Goal: Information Seeking & Learning: Learn about a topic

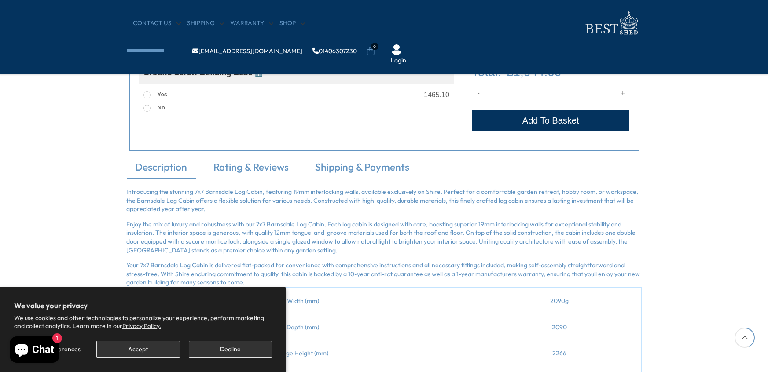
scroll to position [480, 0]
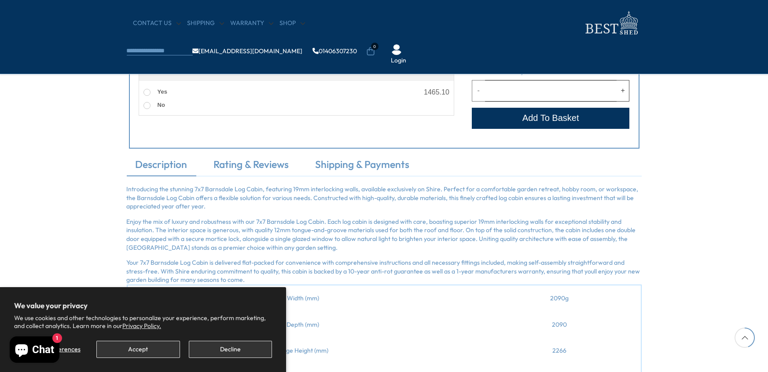
click at [767, 39] on div "CONTACT US Shipping Warranty Shop info@bestshed.co.uk 01406307230 0 Login" at bounding box center [384, 37] width 768 height 74
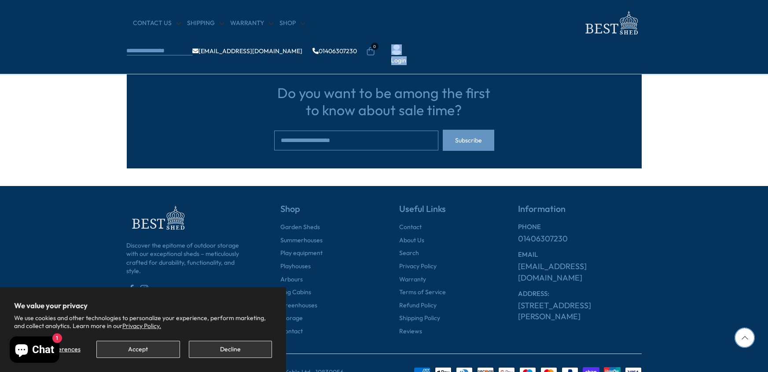
scroll to position [1097, 0]
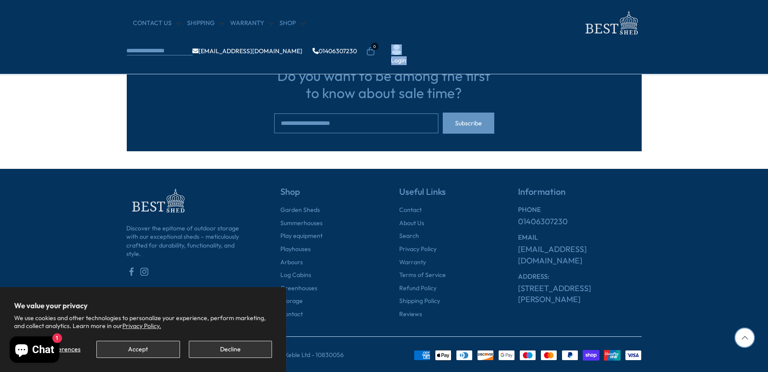
click at [664, 204] on footer "Discover the epitome of outdoor storage with our exceptional sheds – meticulous…" at bounding box center [384, 271] width 768 height 205
click at [283, 20] on link "Shop" at bounding box center [292, 23] width 25 height 9
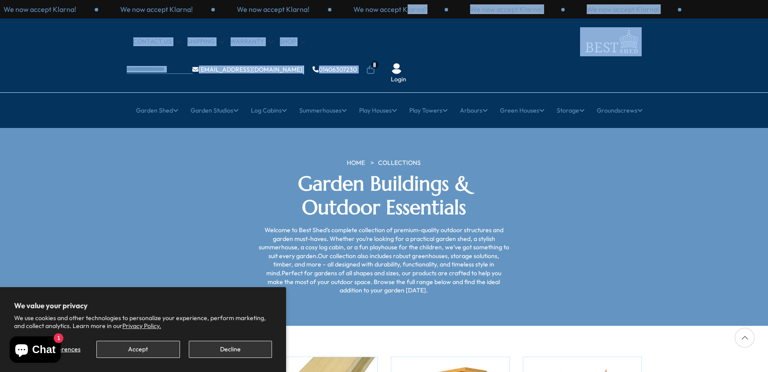
drag, startPoint x: 767, startPoint y: 8, endPoint x: 759, endPoint y: 34, distance: 27.3
click at [759, 34] on header "We now accept Klarna! We now accept Klarna! We now accept Klarna! We now accept…" at bounding box center [384, 64] width 768 height 128
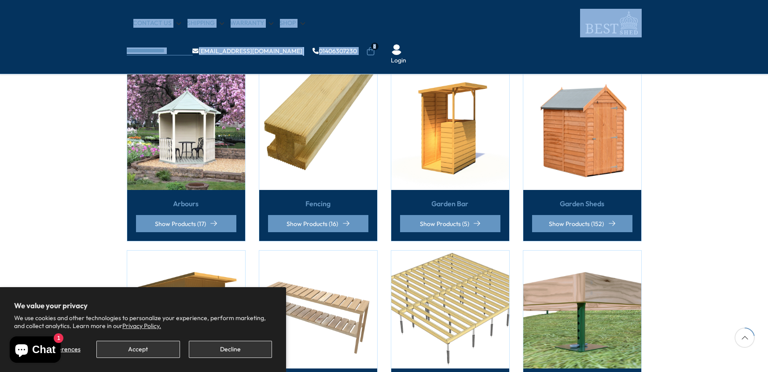
scroll to position [211, 0]
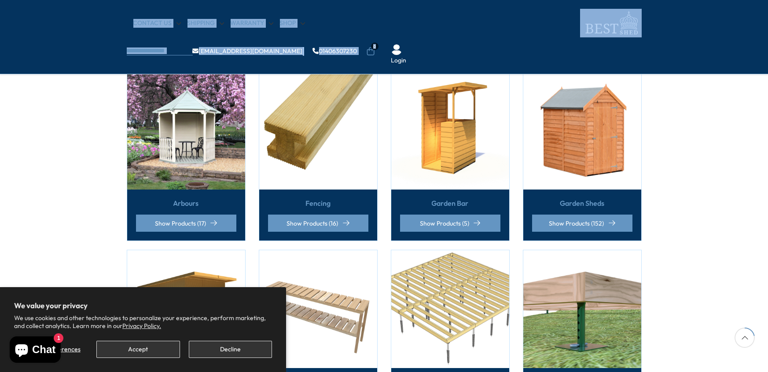
click at [588, 110] on img at bounding box center [582, 131] width 118 height 118
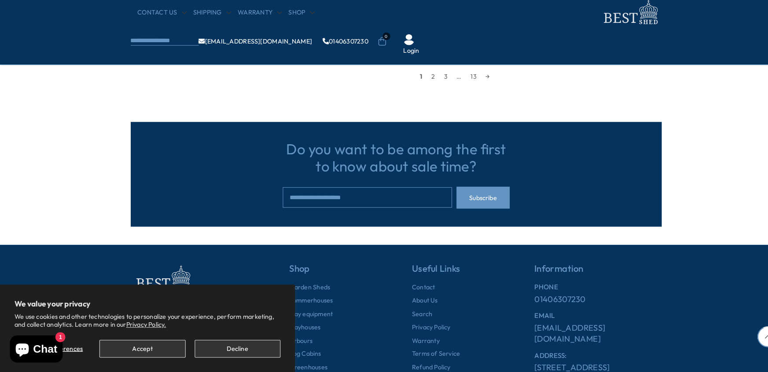
scroll to position [917, 0]
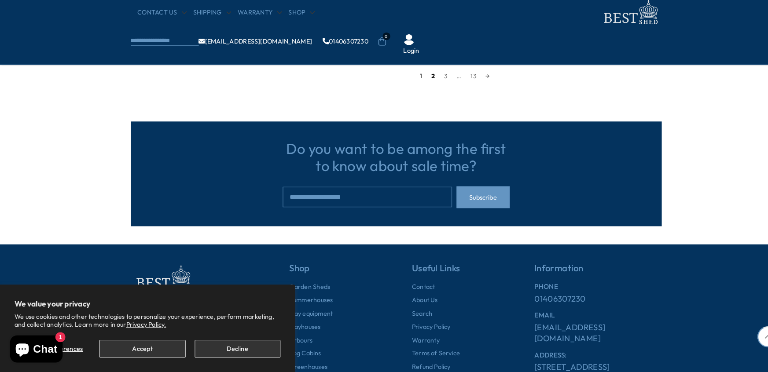
click at [420, 83] on link "2" at bounding box center [420, 84] width 12 height 13
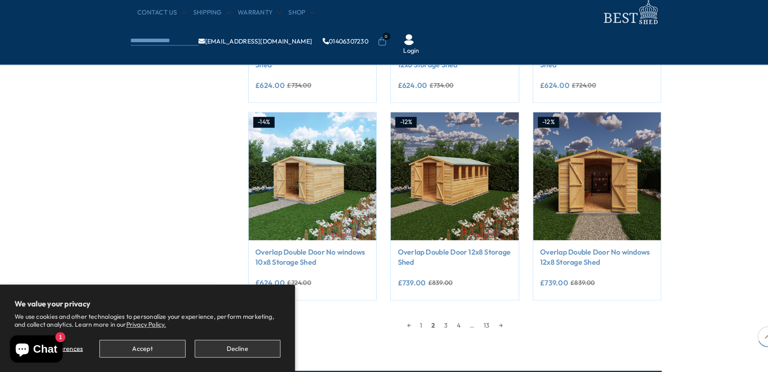
scroll to position [676, 0]
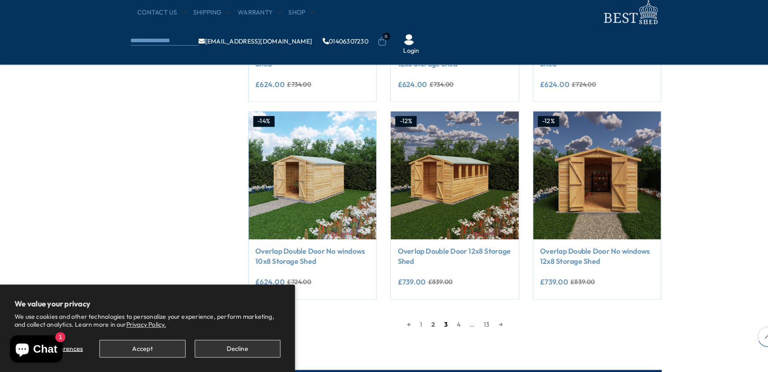
click at [432, 322] on link "3" at bounding box center [432, 325] width 12 height 13
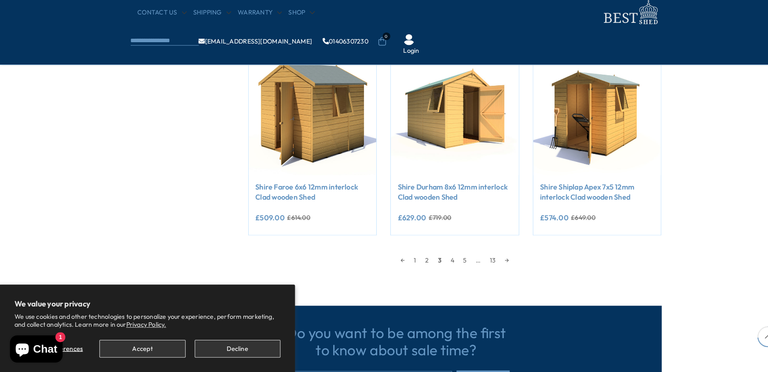
scroll to position [741, 0]
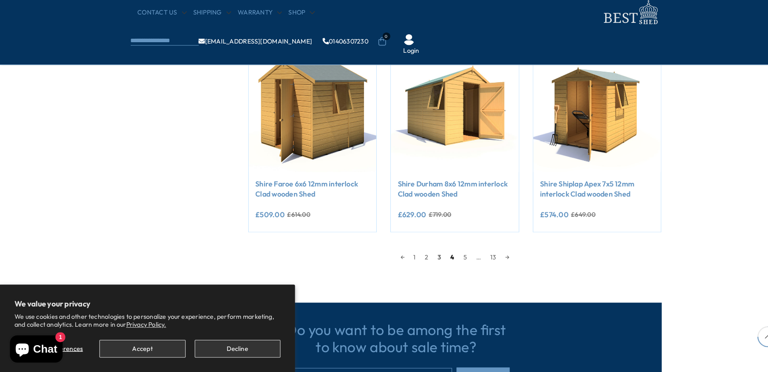
click at [438, 260] on link "4" at bounding box center [438, 260] width 13 height 13
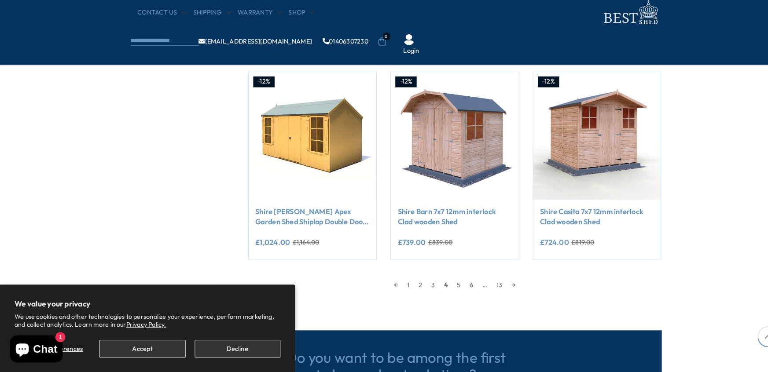
scroll to position [715, 0]
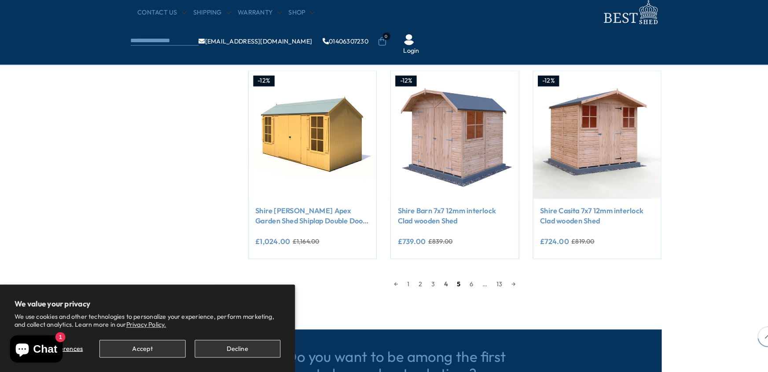
click at [443, 286] on link "5" at bounding box center [445, 286] width 12 height 13
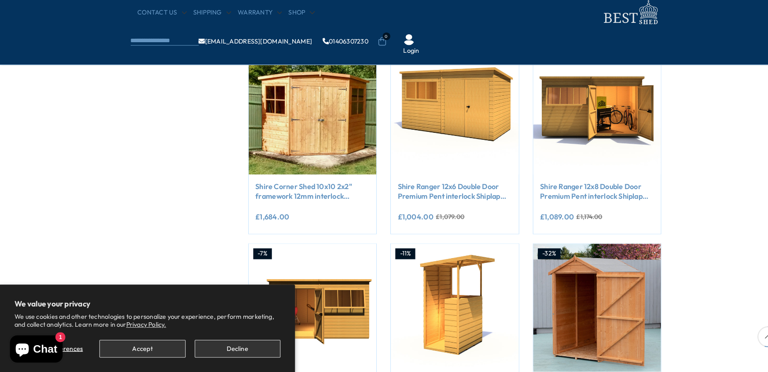
scroll to position [548, 0]
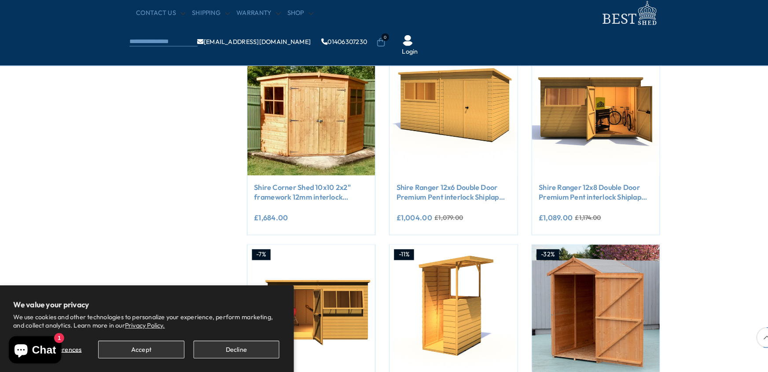
click at [564, 44] on div "CONTACT US Shipping Warranty Shop info@bestshed.co.uk 01406307230 0 Login" at bounding box center [384, 37] width 768 height 74
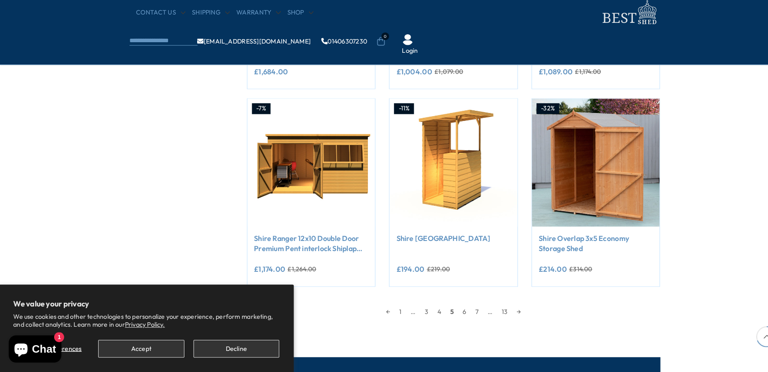
scroll to position [691, 0]
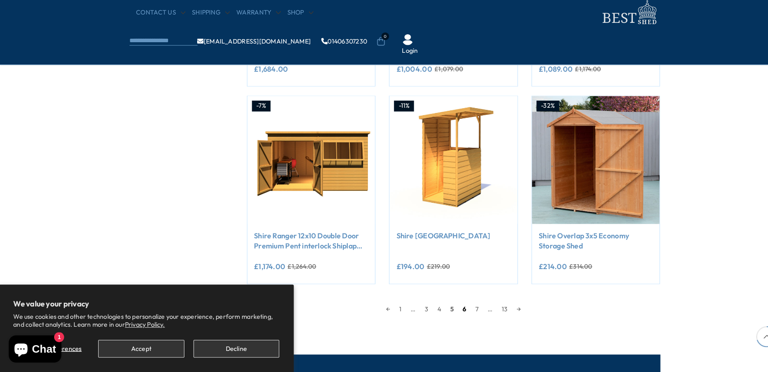
click at [451, 309] on link "6" at bounding box center [452, 310] width 12 height 13
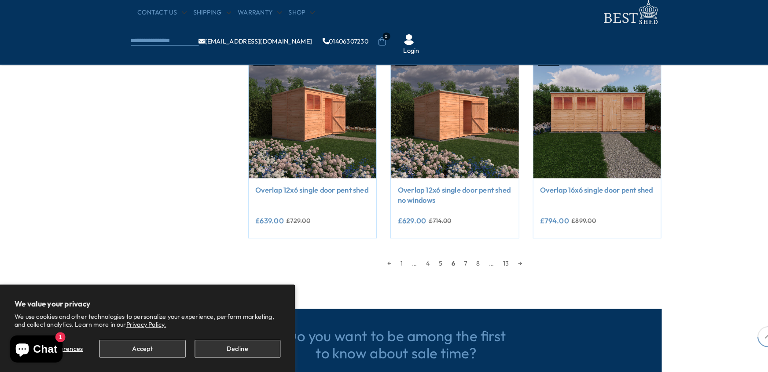
scroll to position [739, 0]
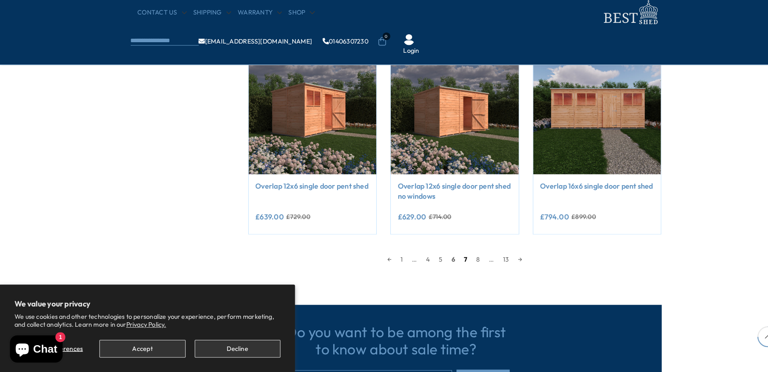
click at [451, 261] on link "7" at bounding box center [452, 262] width 12 height 13
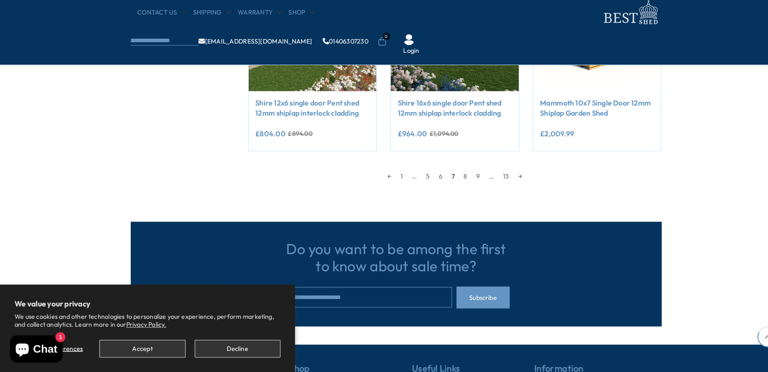
scroll to position [821, 0]
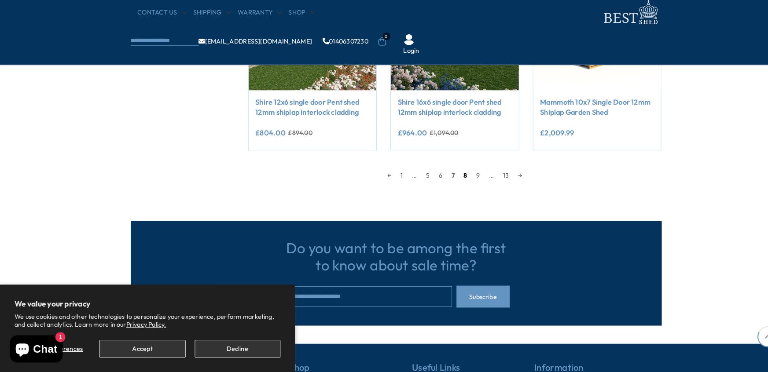
click at [453, 178] on link "8" at bounding box center [451, 181] width 12 height 13
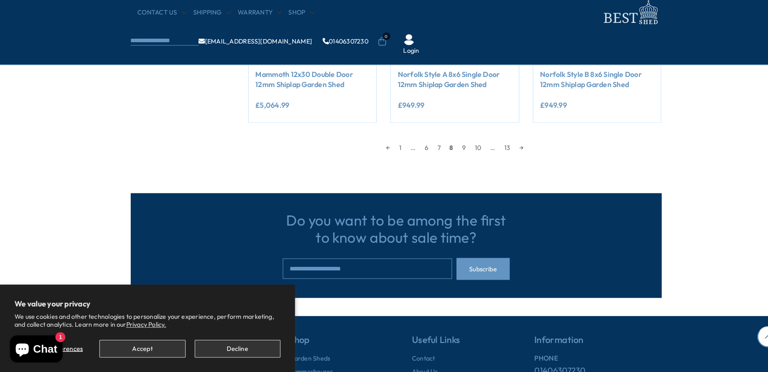
scroll to position [850, 0]
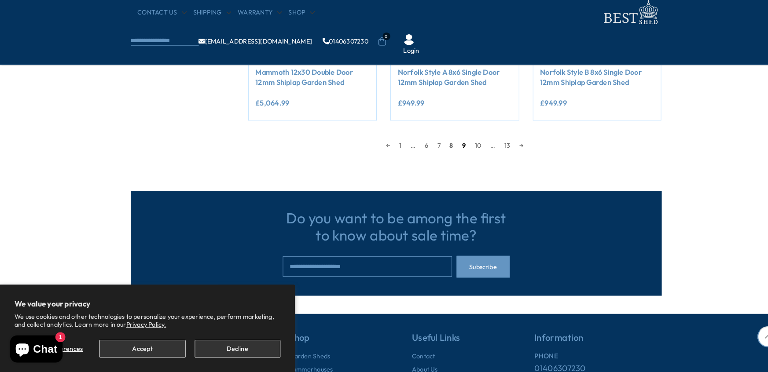
click at [449, 149] on link "9" at bounding box center [450, 152] width 12 height 13
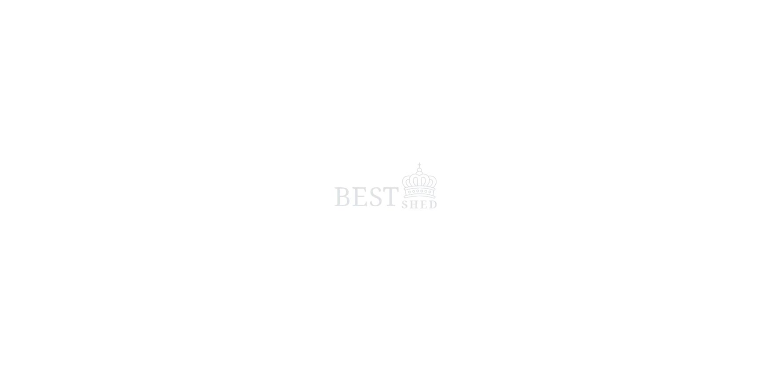
scroll to position [89, 0]
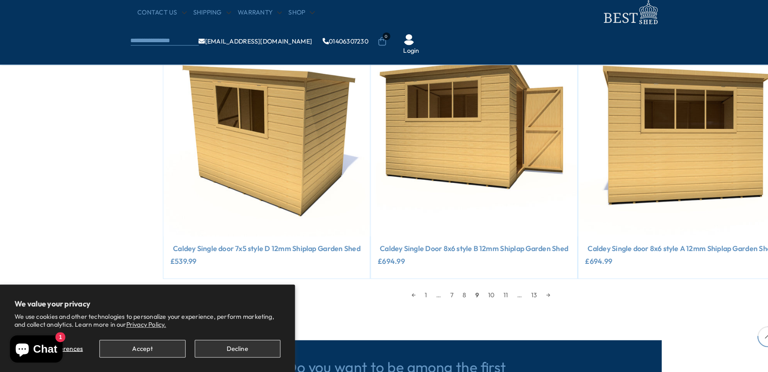
scroll to position [909, 0]
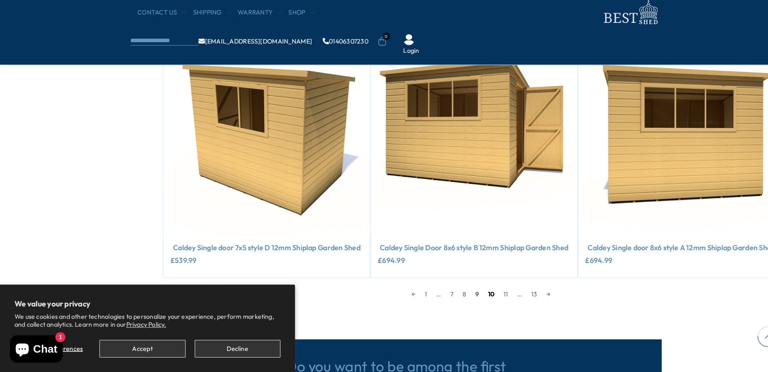
click at [477, 295] on link "10" at bounding box center [476, 296] width 15 height 13
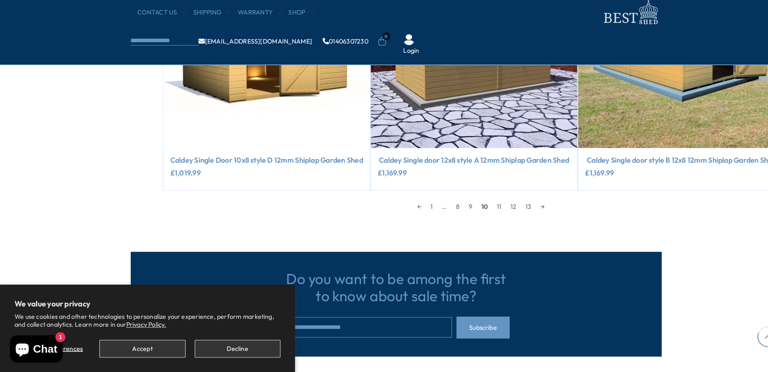
scroll to position [994, 0]
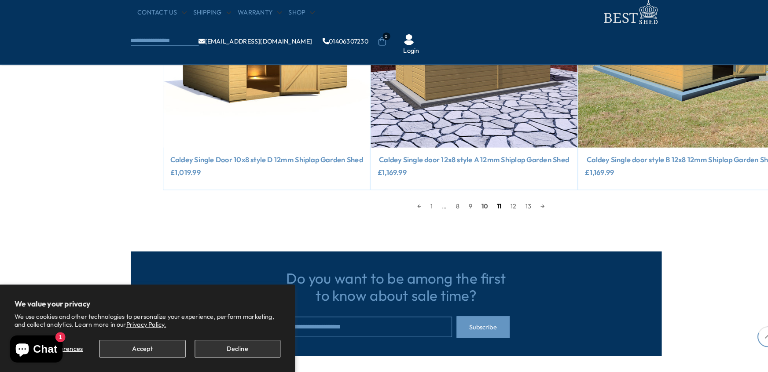
click at [484, 218] on link "11" at bounding box center [483, 211] width 13 height 13
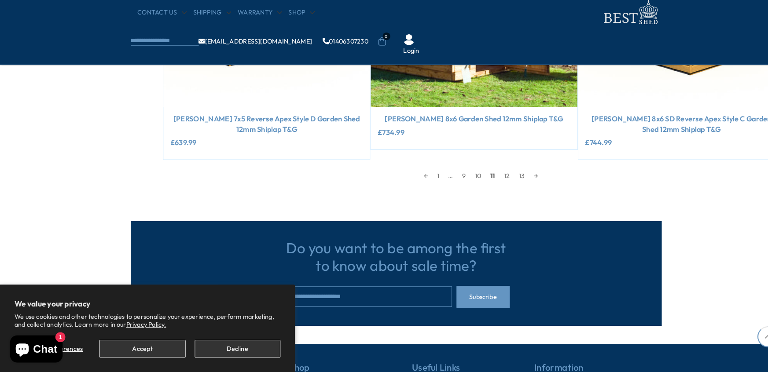
scroll to position [1067, 0]
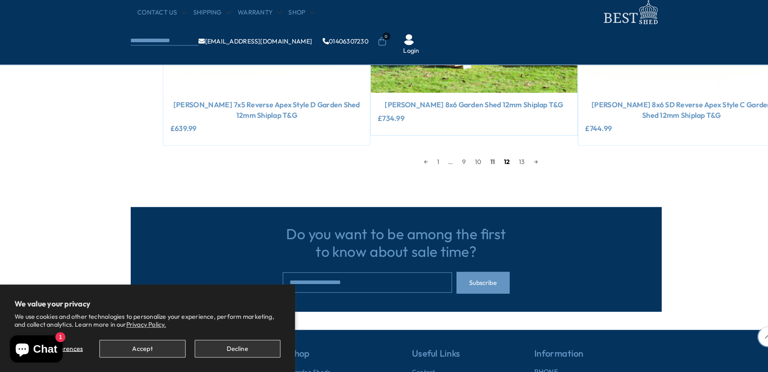
click at [491, 161] on link "12" at bounding box center [491, 167] width 15 height 13
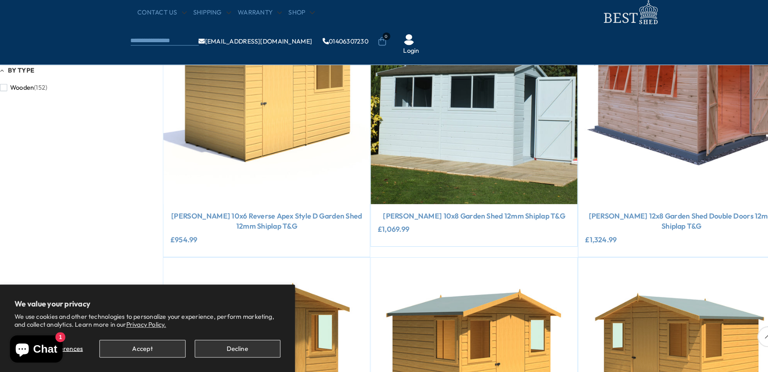
scroll to position [458, 0]
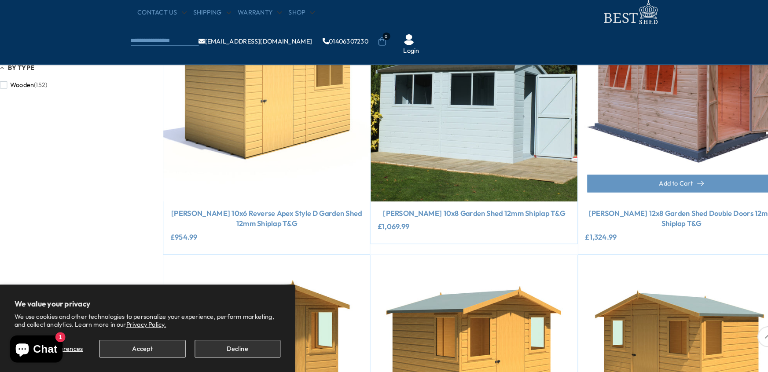
click at [649, 243] on div "**********" at bounding box center [661, 232] width 200 height 51
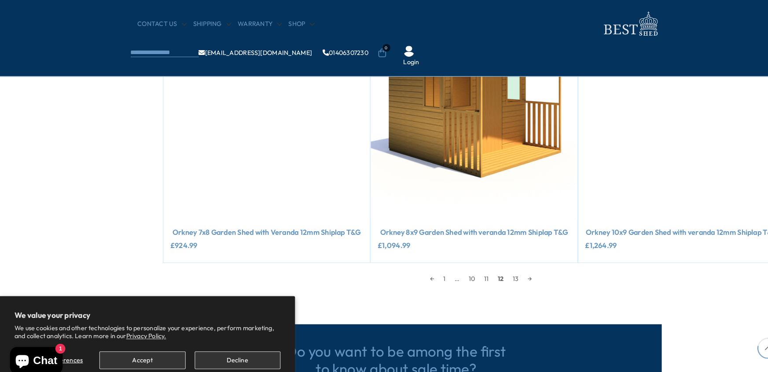
scroll to position [942, 0]
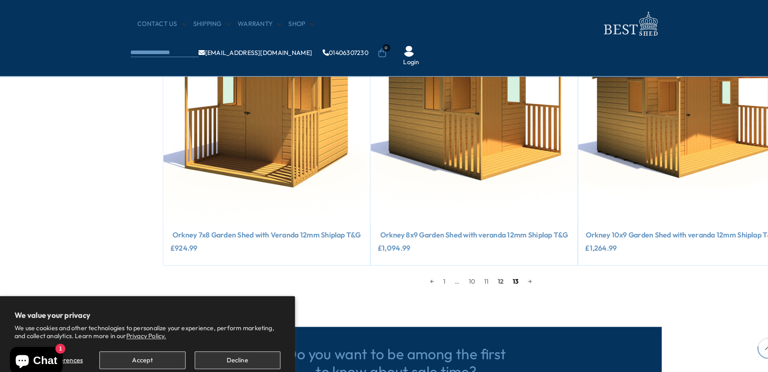
click at [499, 271] on link "13" at bounding box center [500, 273] width 15 height 13
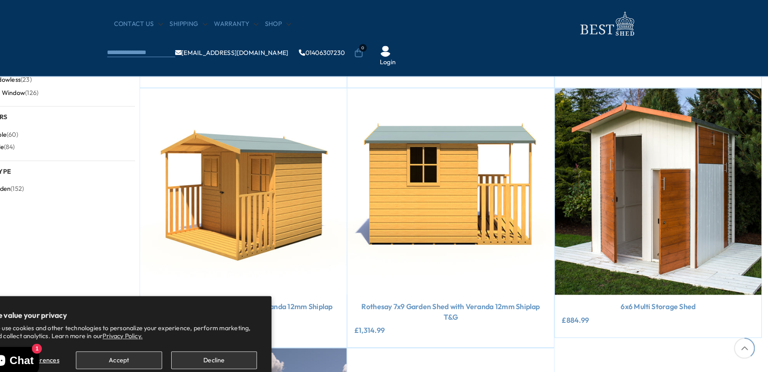
scroll to position [366, 0]
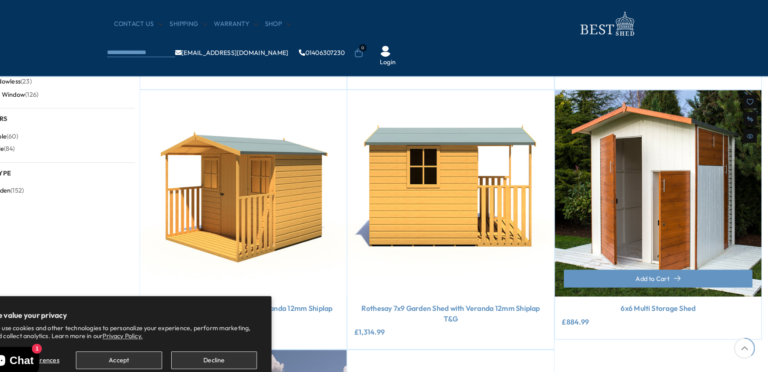
click at [635, 206] on img at bounding box center [661, 188] width 200 height 200
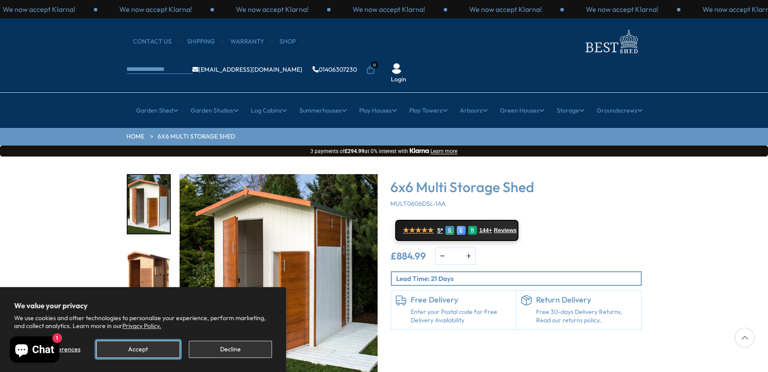
click at [136, 349] on button "Accept" at bounding box center [137, 349] width 83 height 17
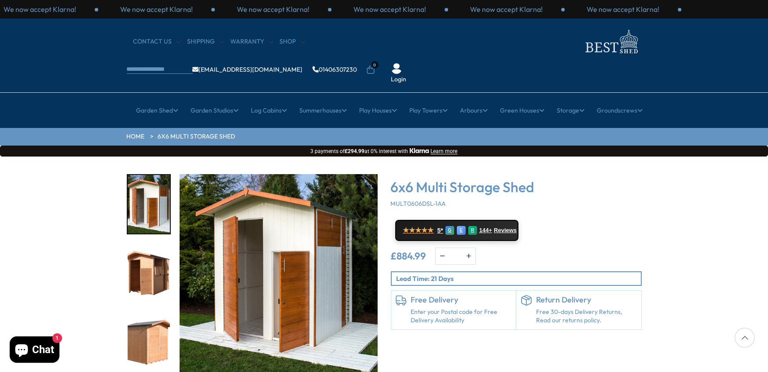
click at [138, 175] on img "1 / 11" at bounding box center [149, 204] width 42 height 59
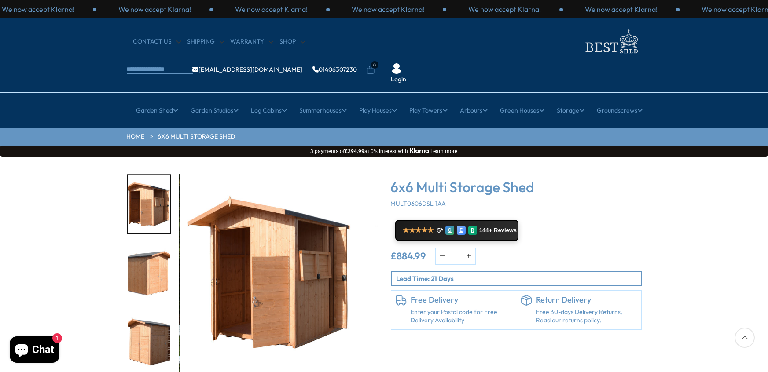
click at [153, 244] on img "3 / 11" at bounding box center [149, 273] width 42 height 59
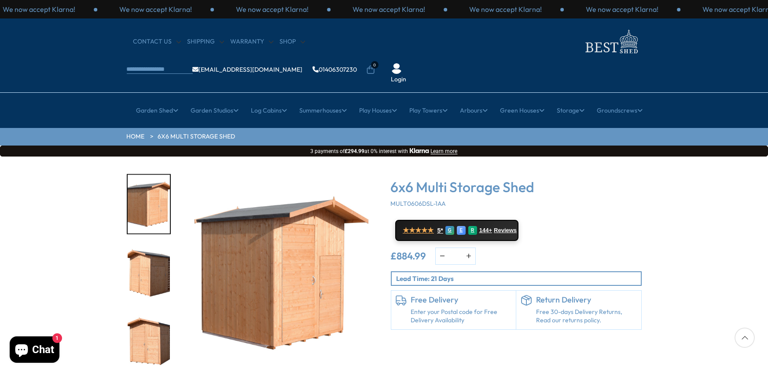
click at [145, 317] on img "5 / 11" at bounding box center [149, 342] width 42 height 59
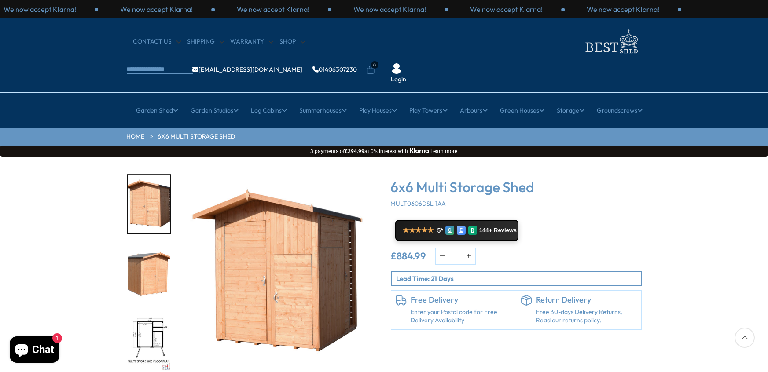
click at [138, 313] on img "7 / 11" at bounding box center [149, 342] width 42 height 59
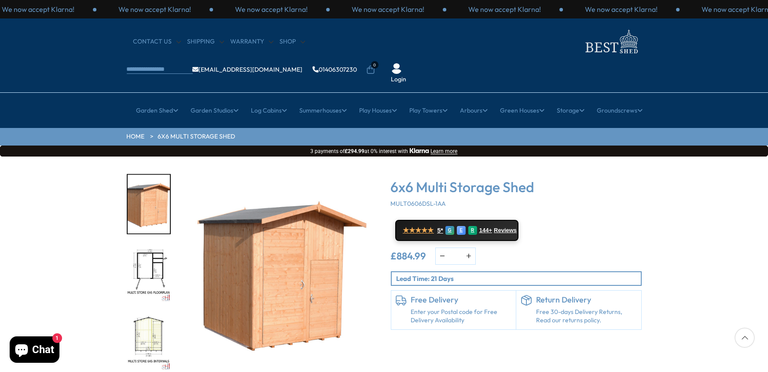
click at [138, 313] on img "8 / 11" at bounding box center [149, 342] width 42 height 59
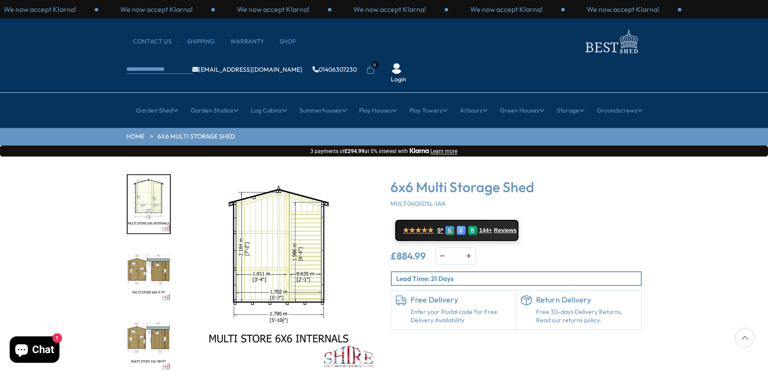
click at [138, 313] on img "10 / 11" at bounding box center [149, 342] width 42 height 59
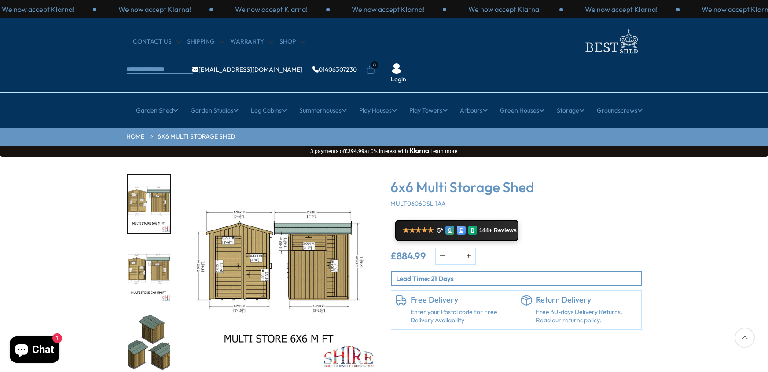
click at [138, 313] on img "11 / 11" at bounding box center [149, 342] width 42 height 59
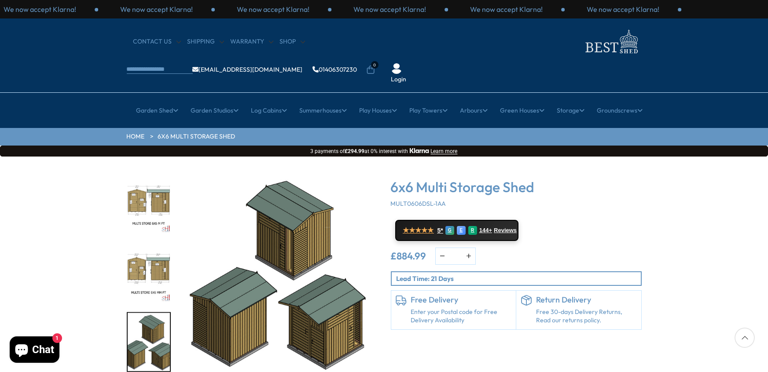
click at [159, 244] on img "10 / 11" at bounding box center [149, 273] width 42 height 59
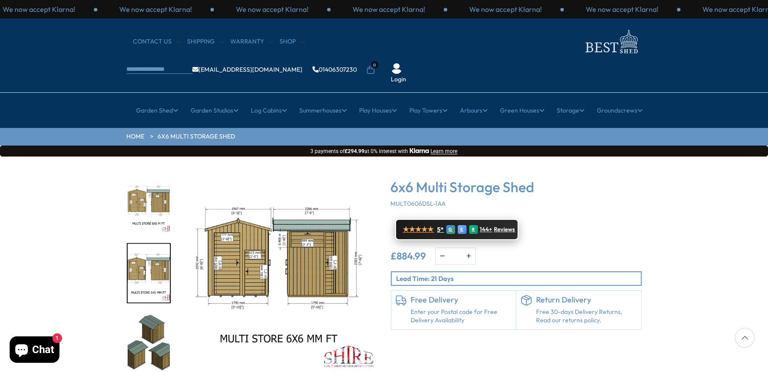
click at [423, 225] on span "★★★★★" at bounding box center [418, 229] width 31 height 8
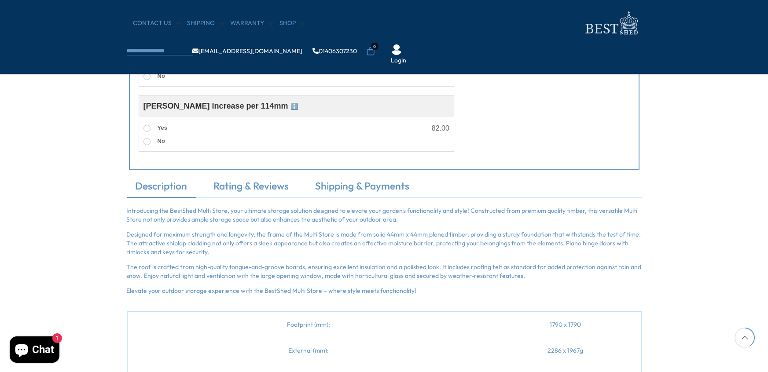
scroll to position [623, 0]
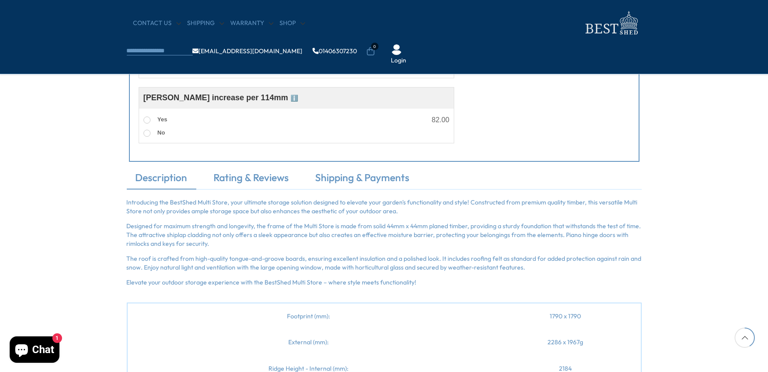
click at [557, 337] on td "2286 x 1967g" at bounding box center [565, 343] width 151 height 26
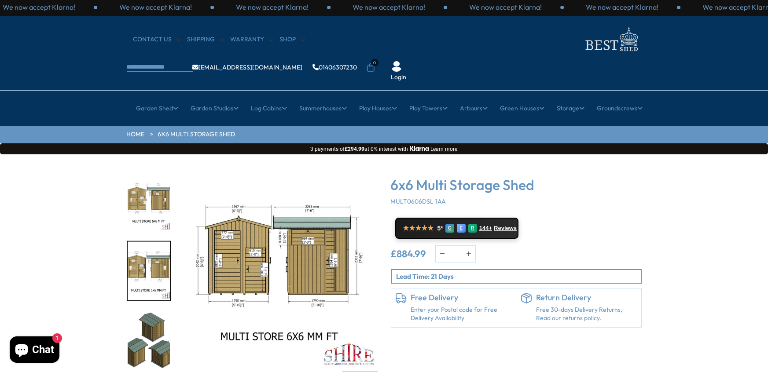
scroll to position [0, 0]
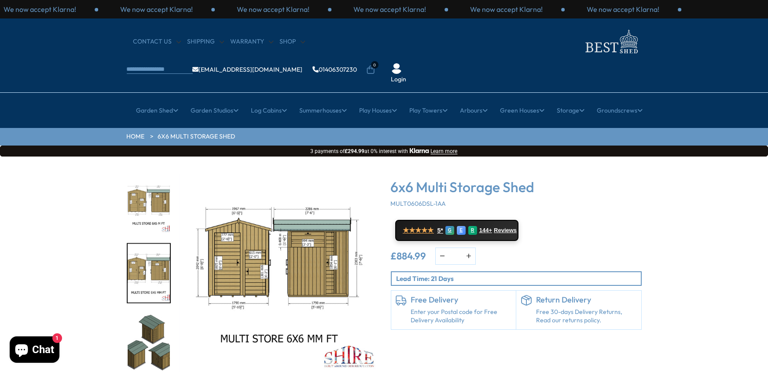
click at [307, 242] on img "10 / 11" at bounding box center [279, 273] width 198 height 198
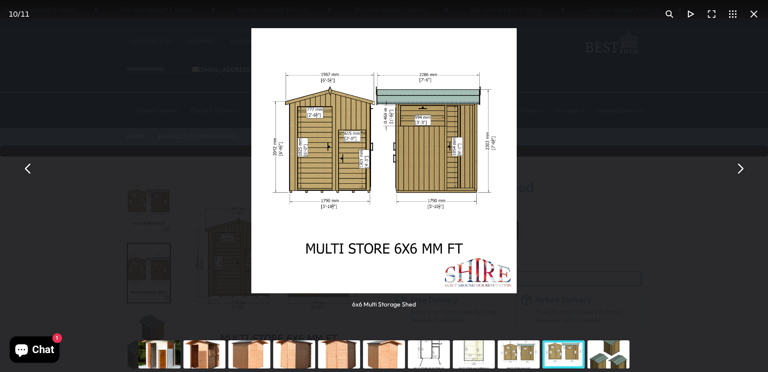
click at [421, 230] on img "You can close this modal content with the ESC key" at bounding box center [383, 160] width 265 height 265
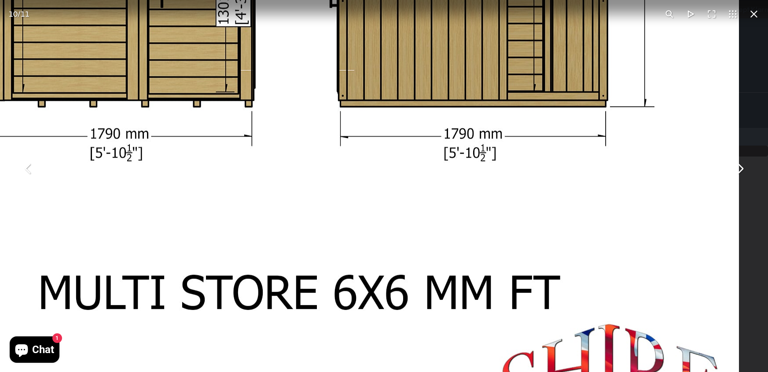
click at [431, 185] on img "You can close this modal content with the ESC key" at bounding box center [299, 1] width 880 height 880
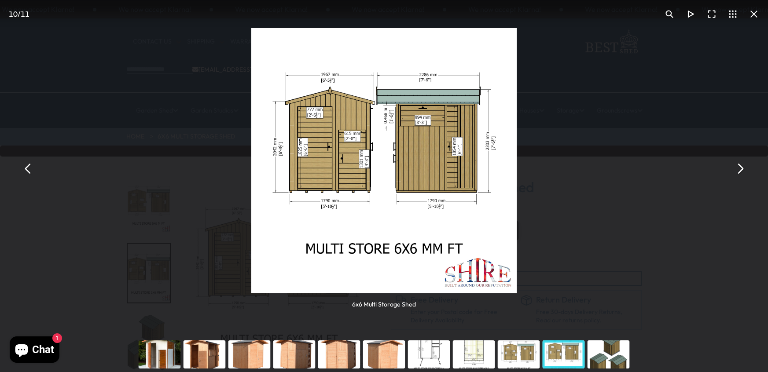
click at [431, 185] on img "You can close this modal content with the ESC key" at bounding box center [383, 160] width 265 height 265
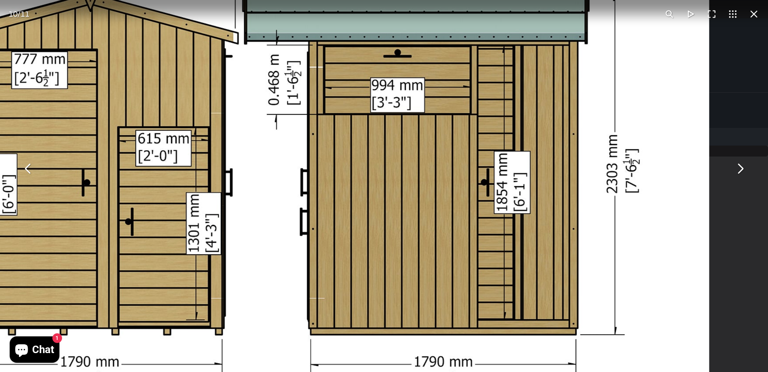
click at [754, 15] on button "You can close this modal content with the ESC key" at bounding box center [753, 14] width 21 height 21
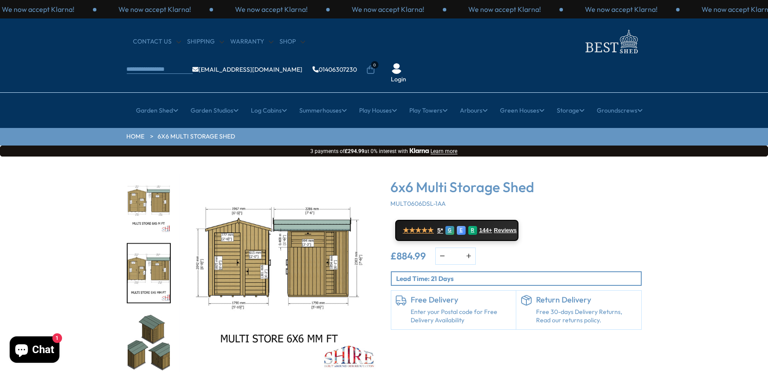
click at [169, 313] on img "11 / 11" at bounding box center [149, 342] width 42 height 59
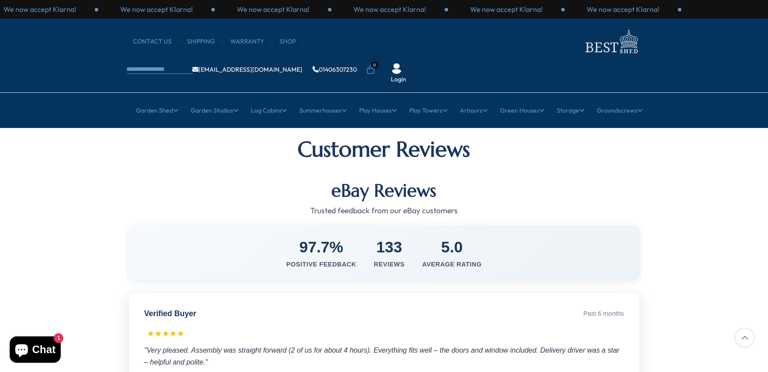
click at [423, 225] on div "97.7% Positive Feedback 133 Reviews 5.0 Average Rating" at bounding box center [384, 252] width 510 height 55
